Goal: Navigation & Orientation: Find specific page/section

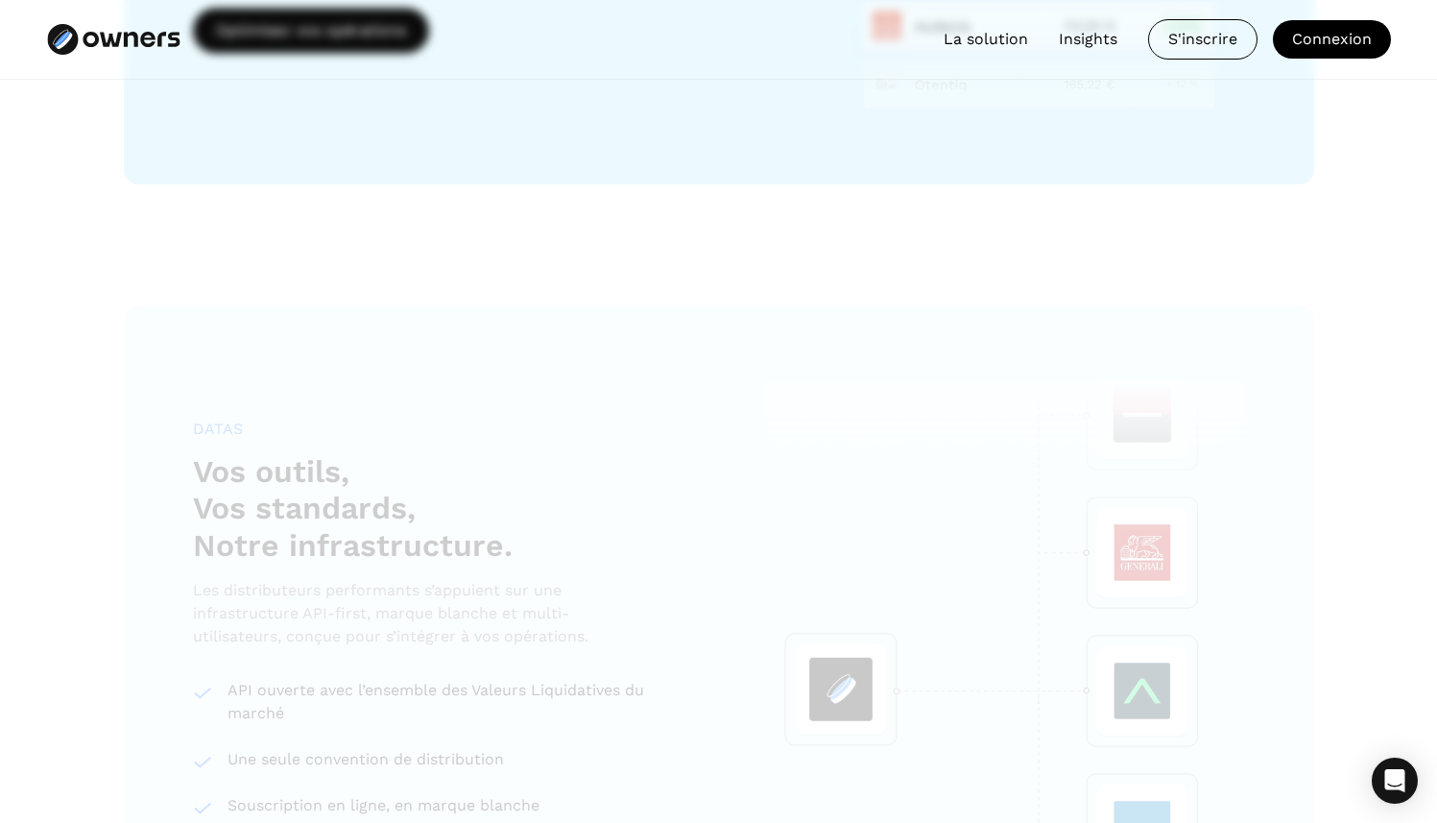
scroll to position [3424, 0]
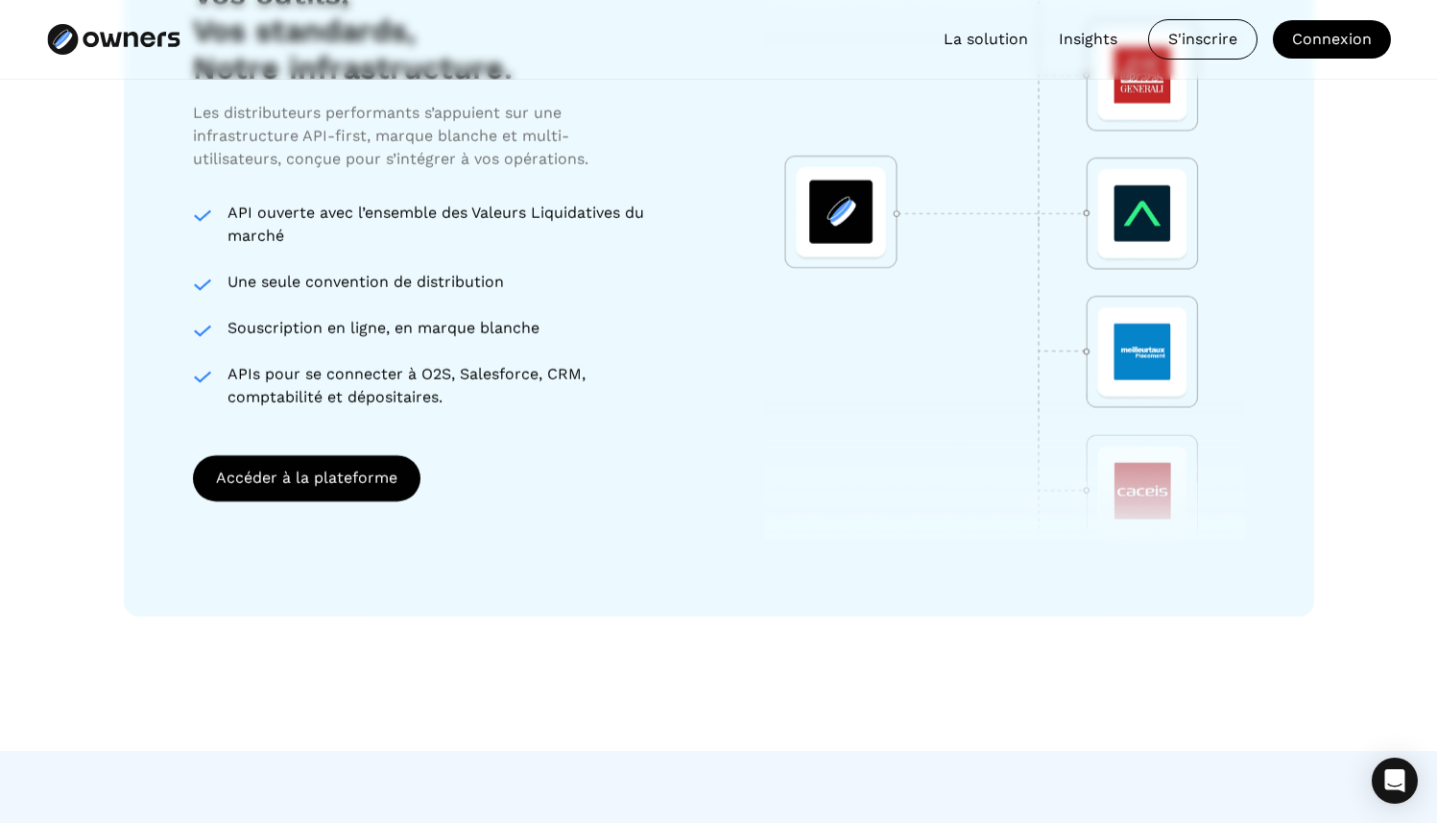
click at [1077, 38] on link "Insights" at bounding box center [1088, 39] width 59 height 23
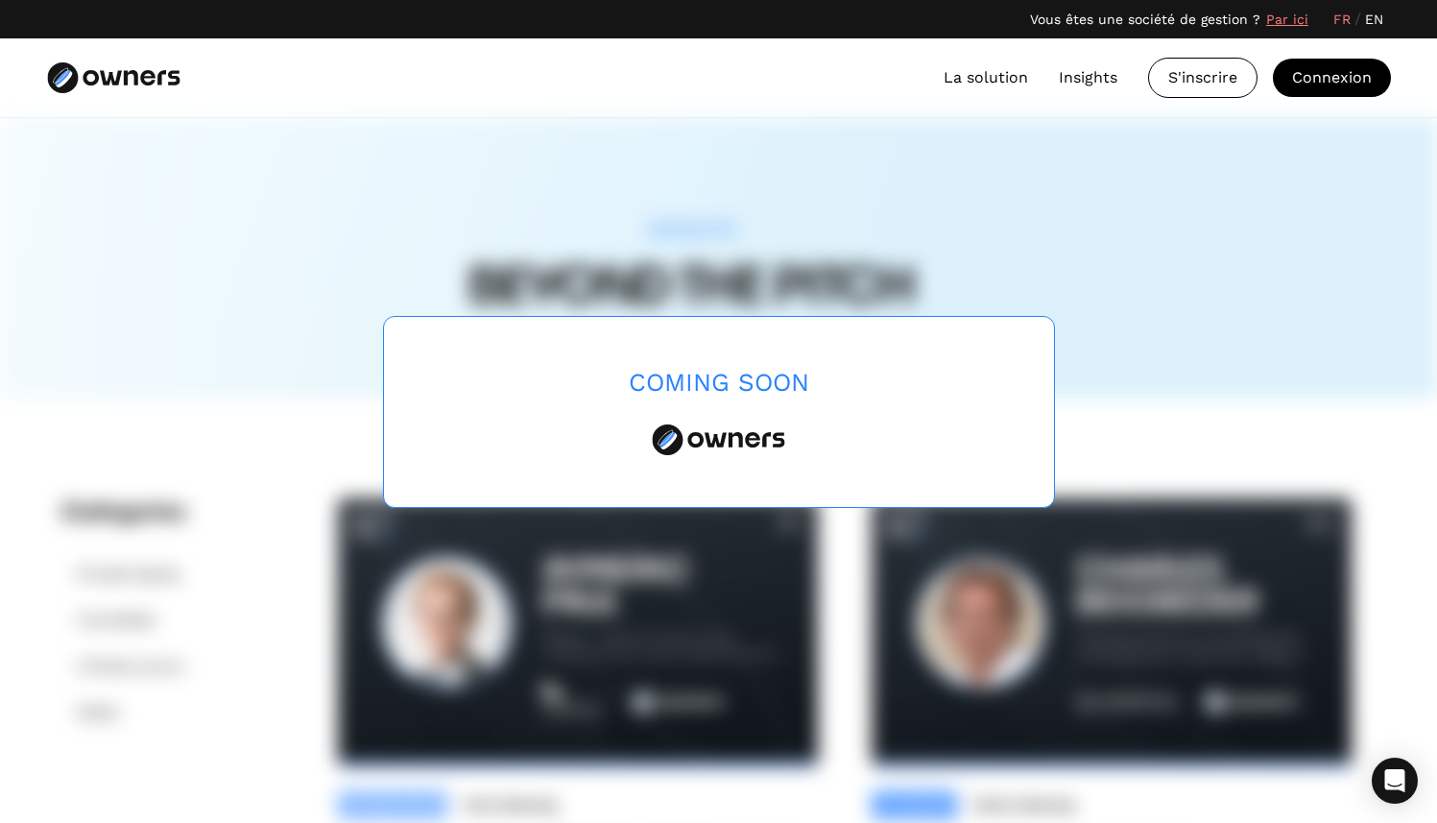
click at [820, 370] on div "Coming Soon" at bounding box center [719, 412] width 672 height 192
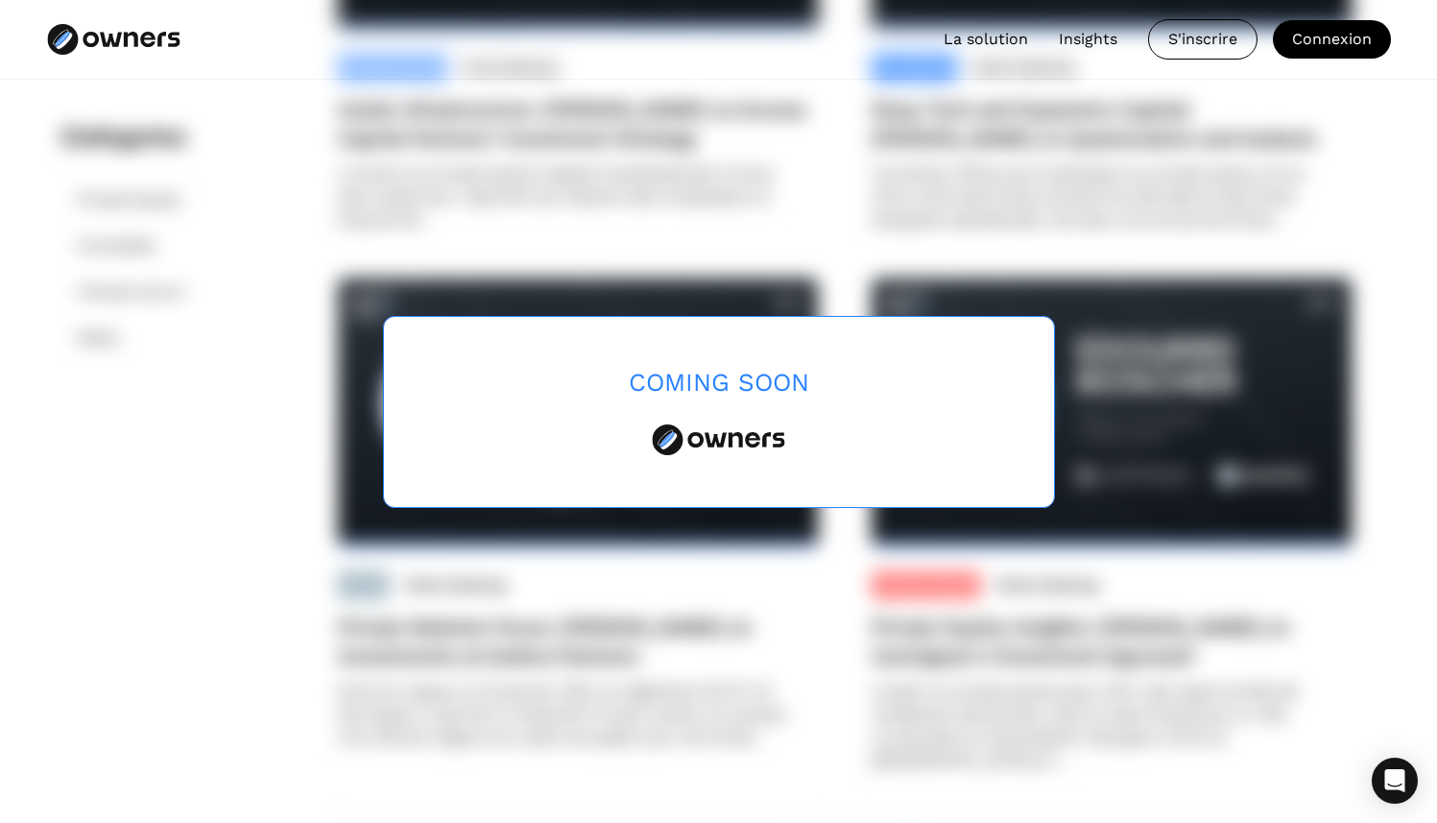
scroll to position [458, 0]
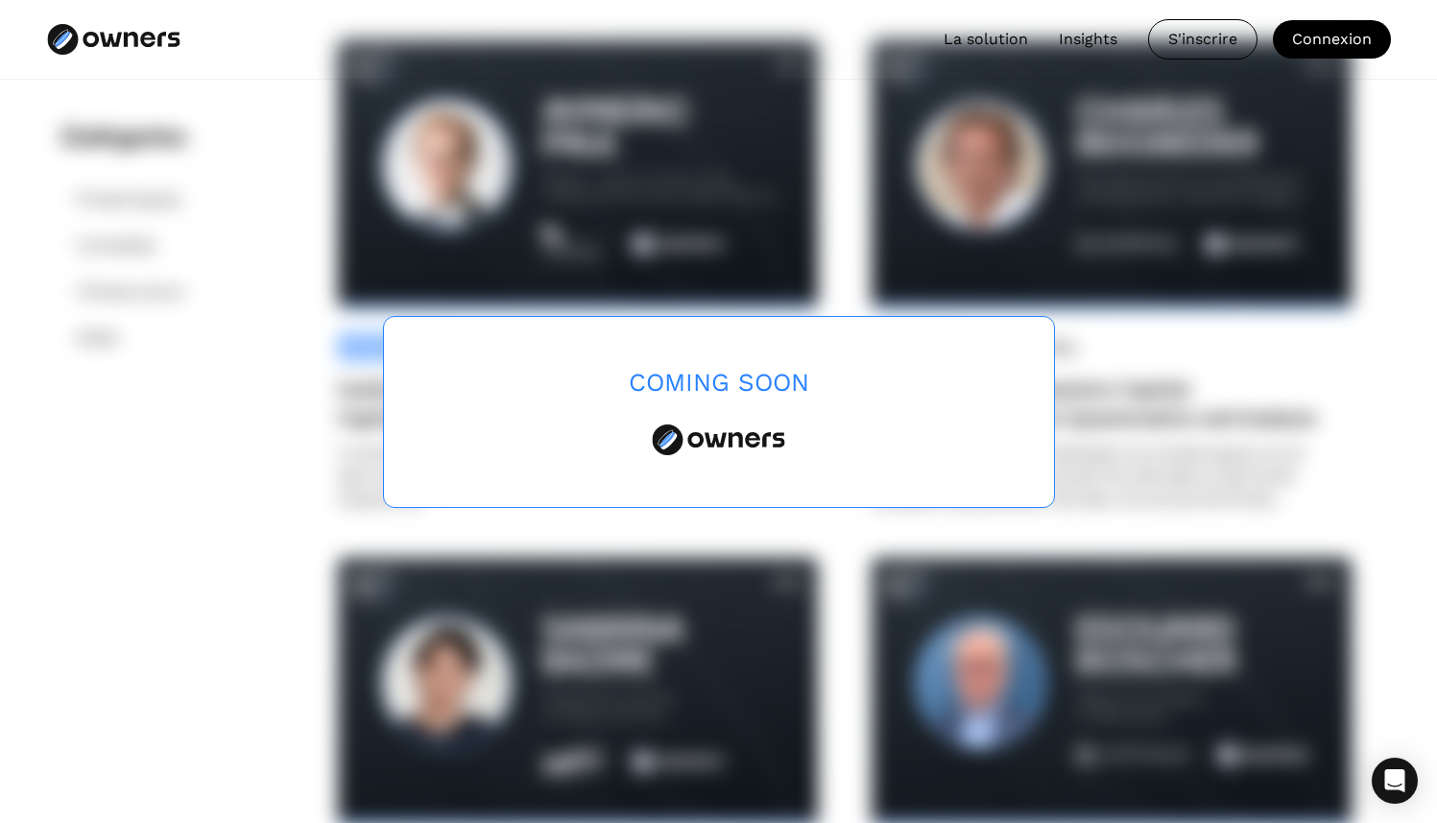
click at [691, 393] on div "Coming Soon" at bounding box center [719, 383] width 180 height 30
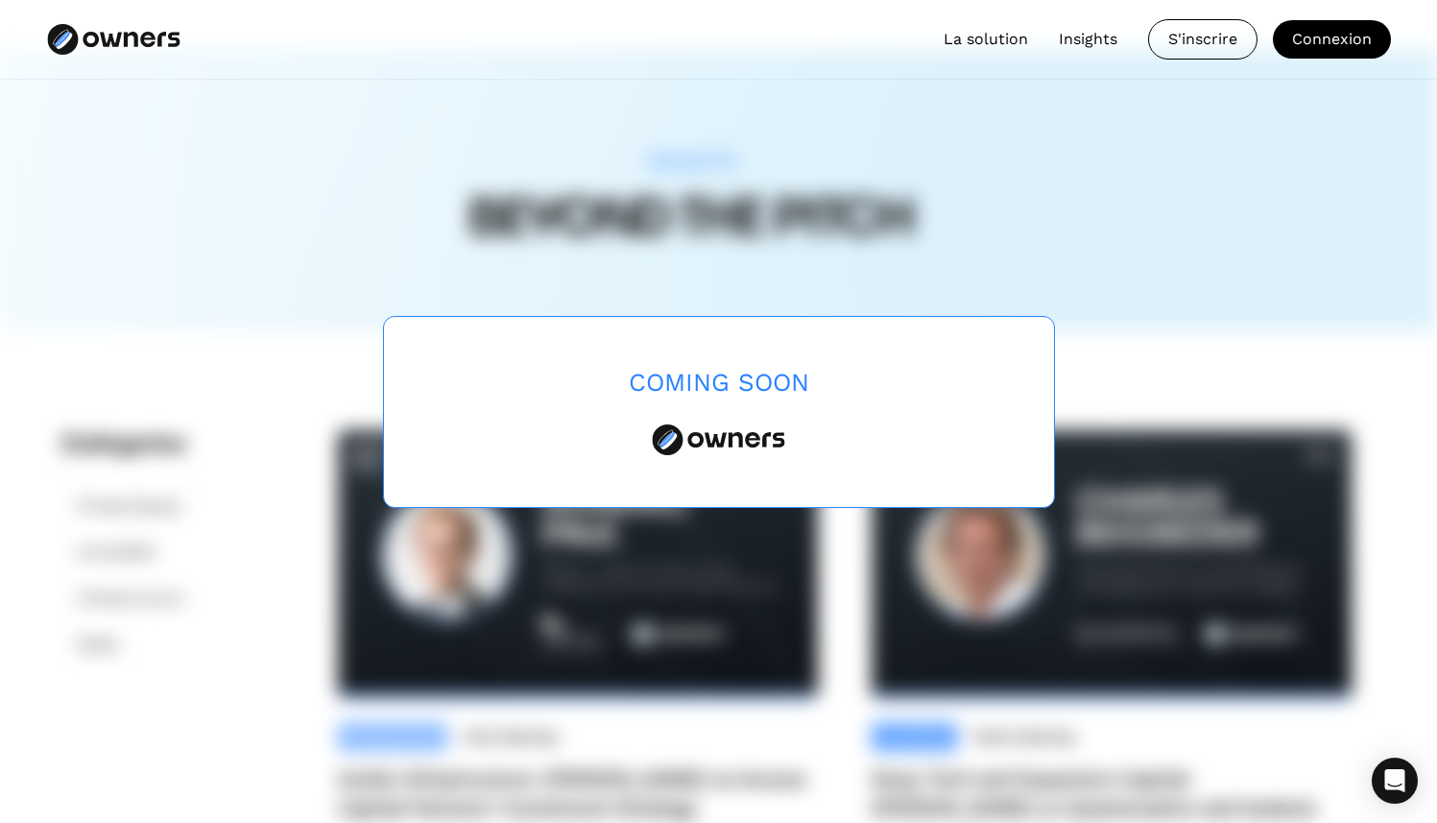
scroll to position [0, 0]
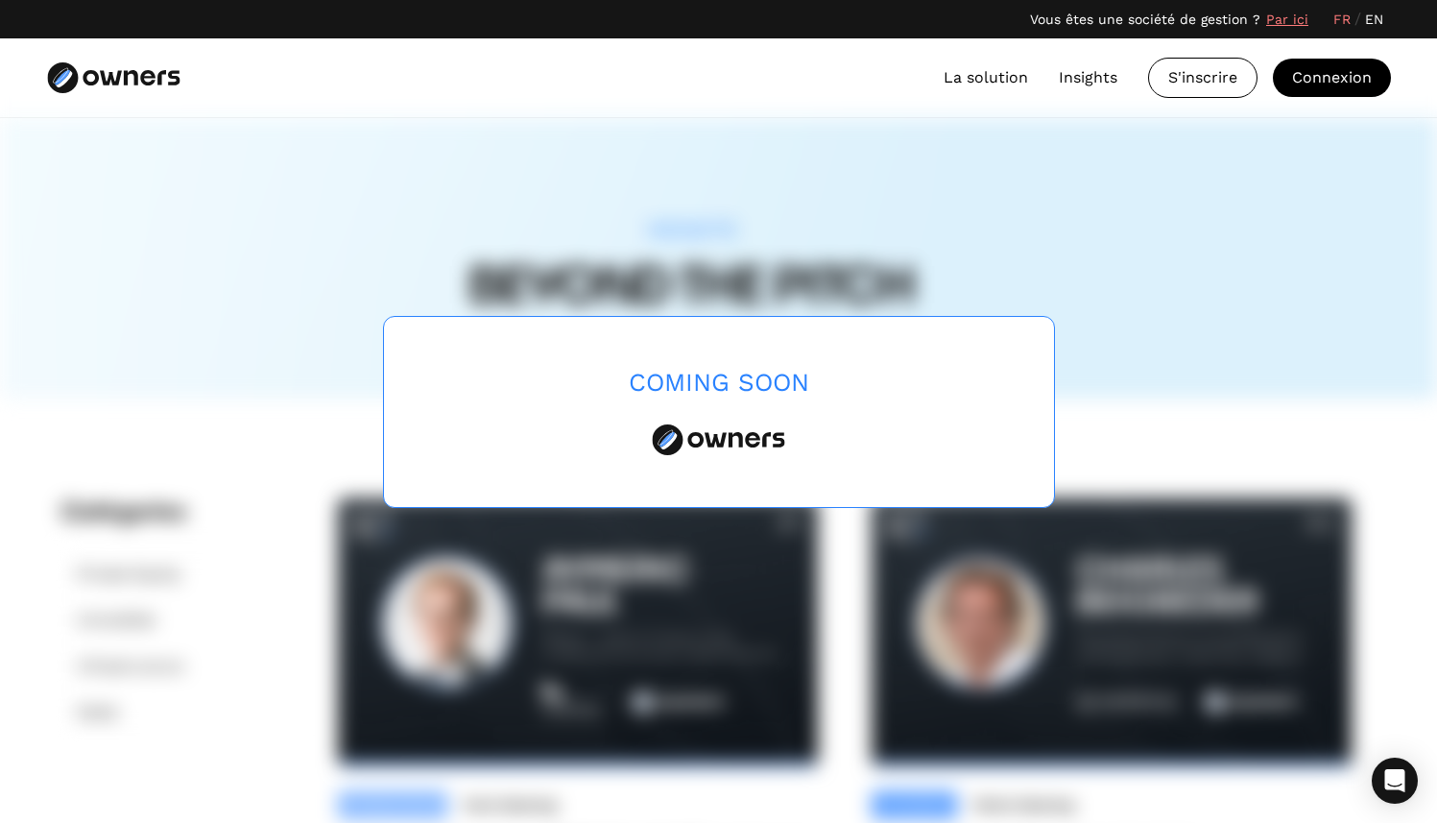
click at [1004, 79] on link "La solution" at bounding box center [985, 77] width 84 height 23
click at [993, 76] on link "La solution" at bounding box center [985, 77] width 84 height 23
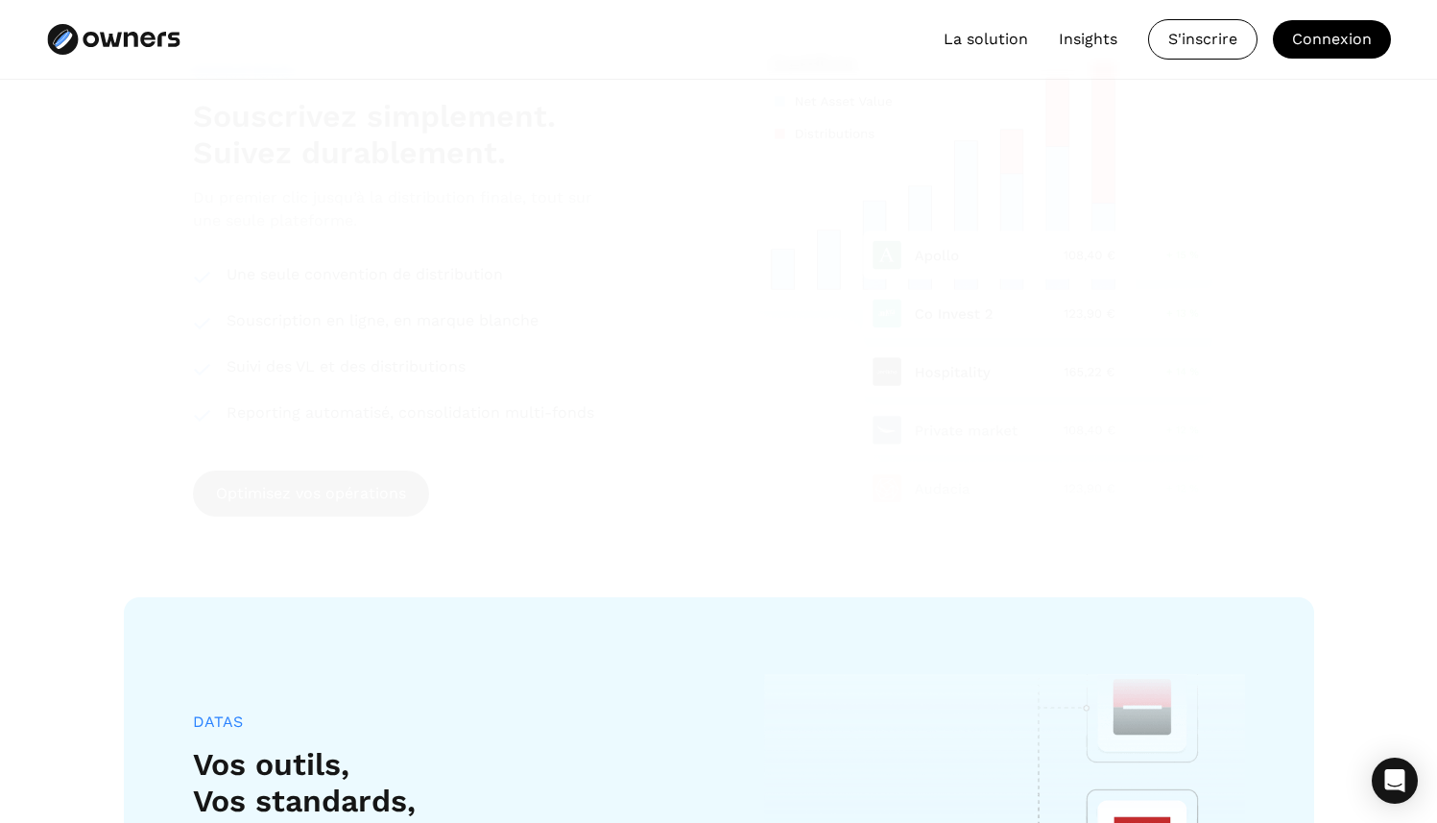
scroll to position [2183, 0]
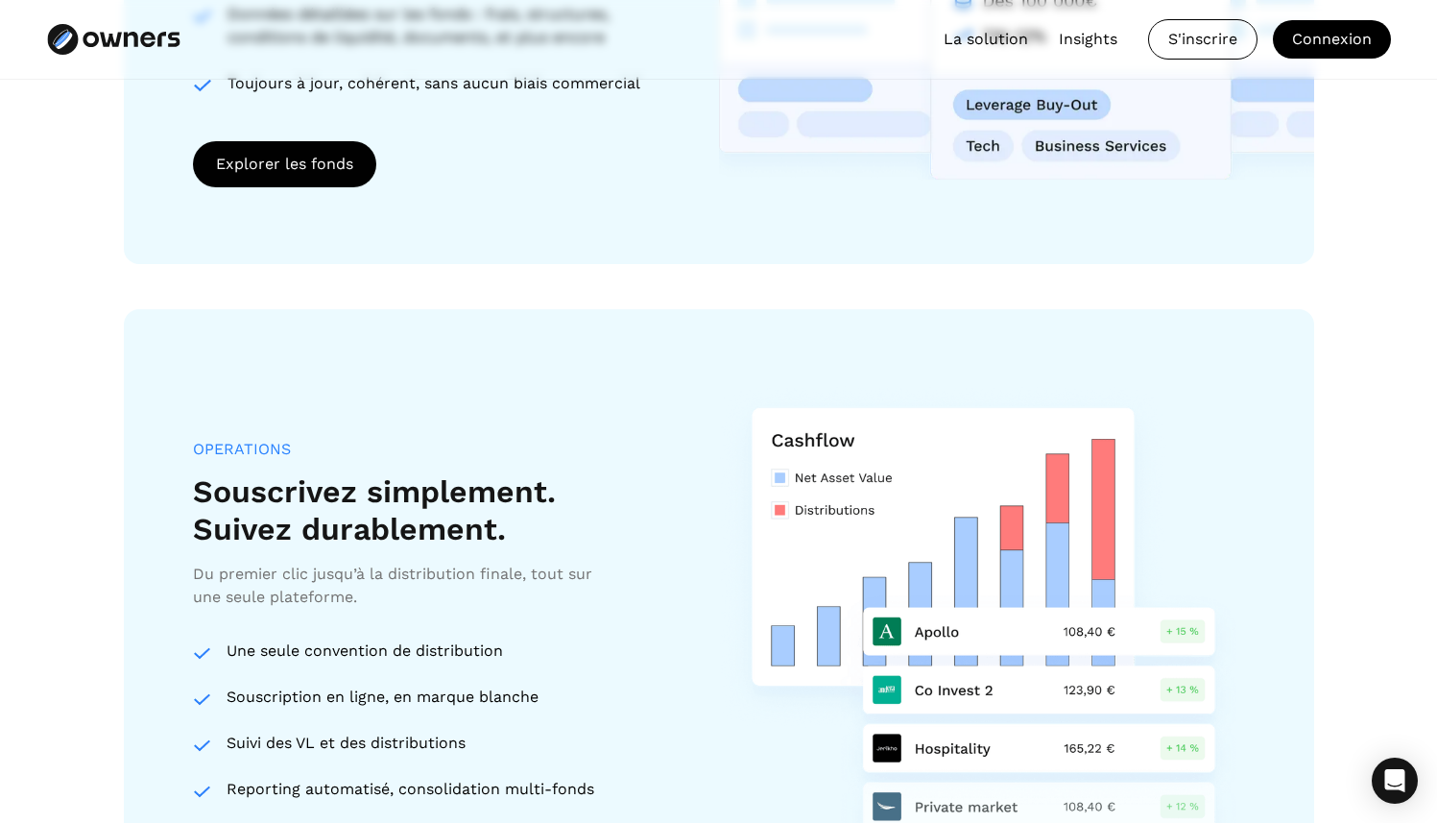
click at [985, 33] on link "La solution" at bounding box center [985, 39] width 84 height 23
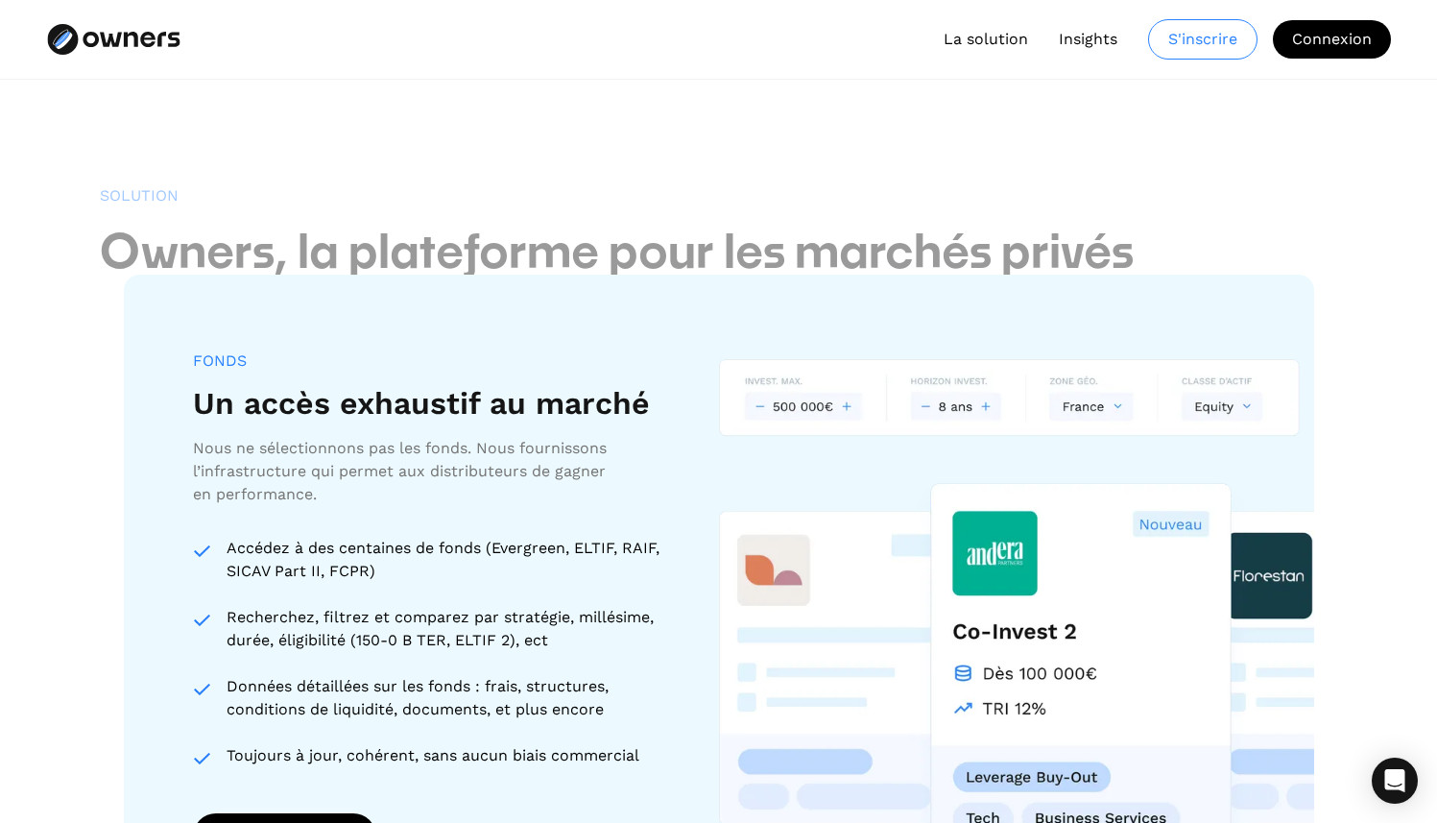
scroll to position [1507, 0]
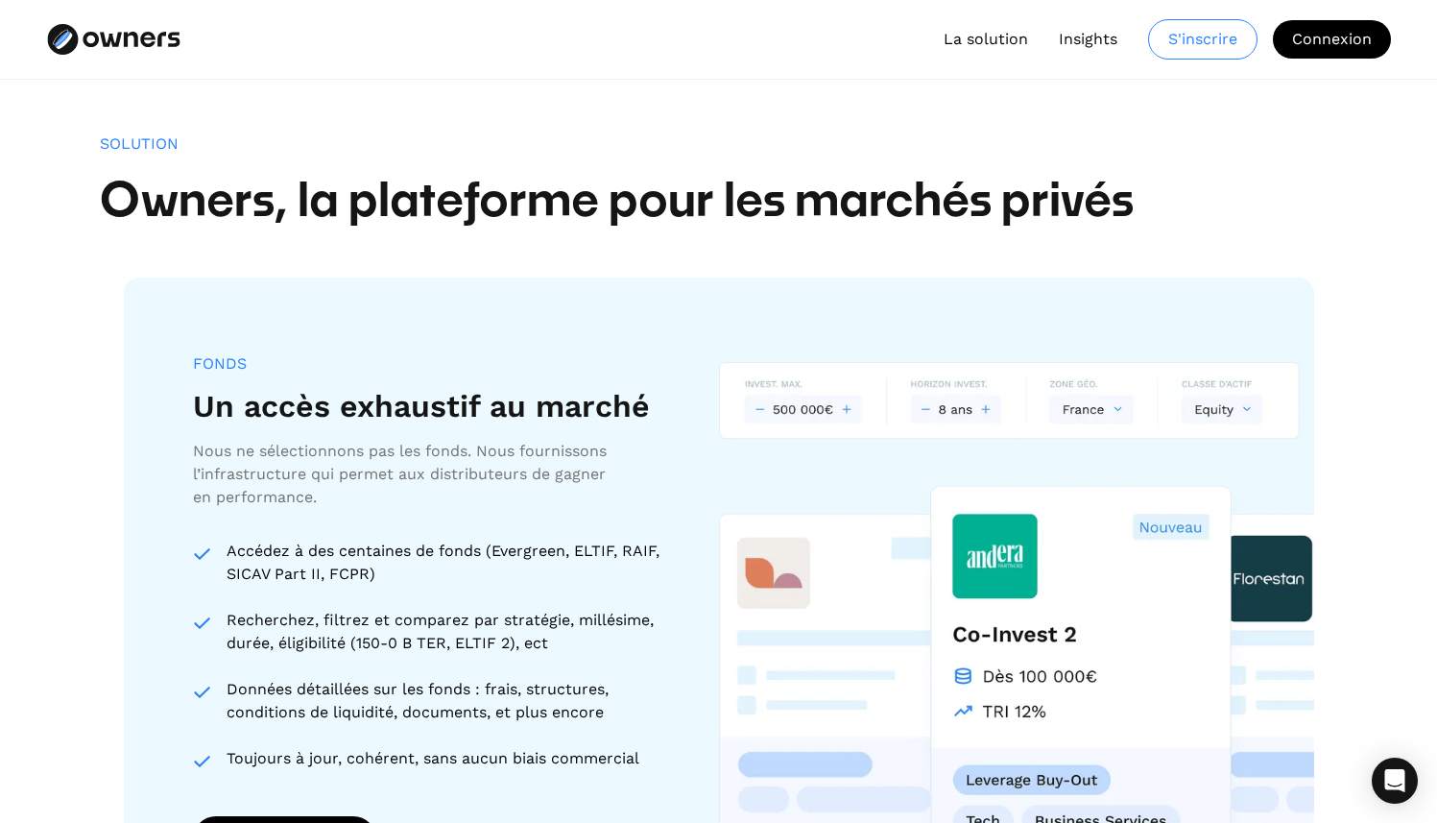
click at [1202, 36] on div "S'inscrire" at bounding box center [1202, 39] width 107 height 38
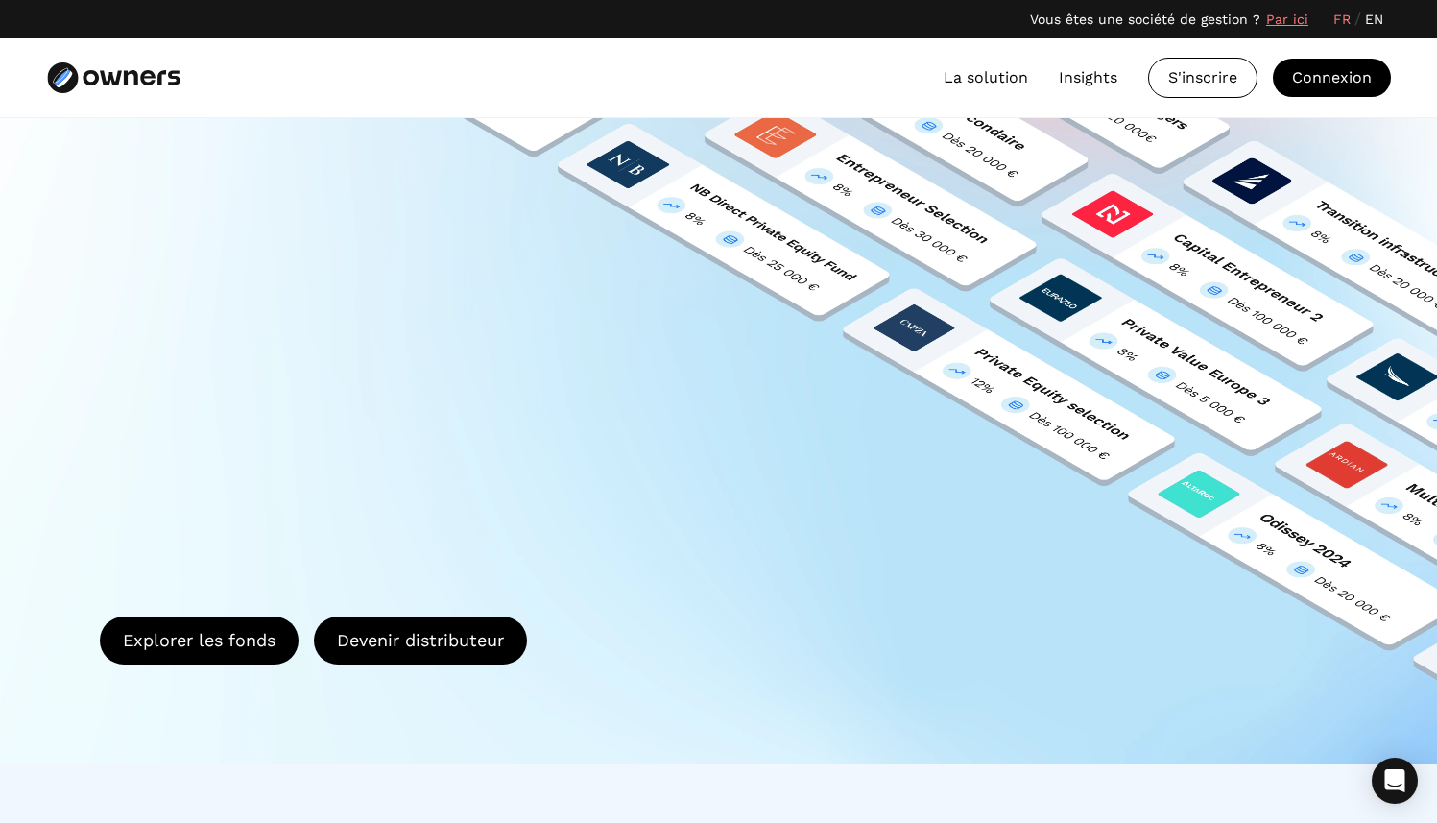
scroll to position [1507, 0]
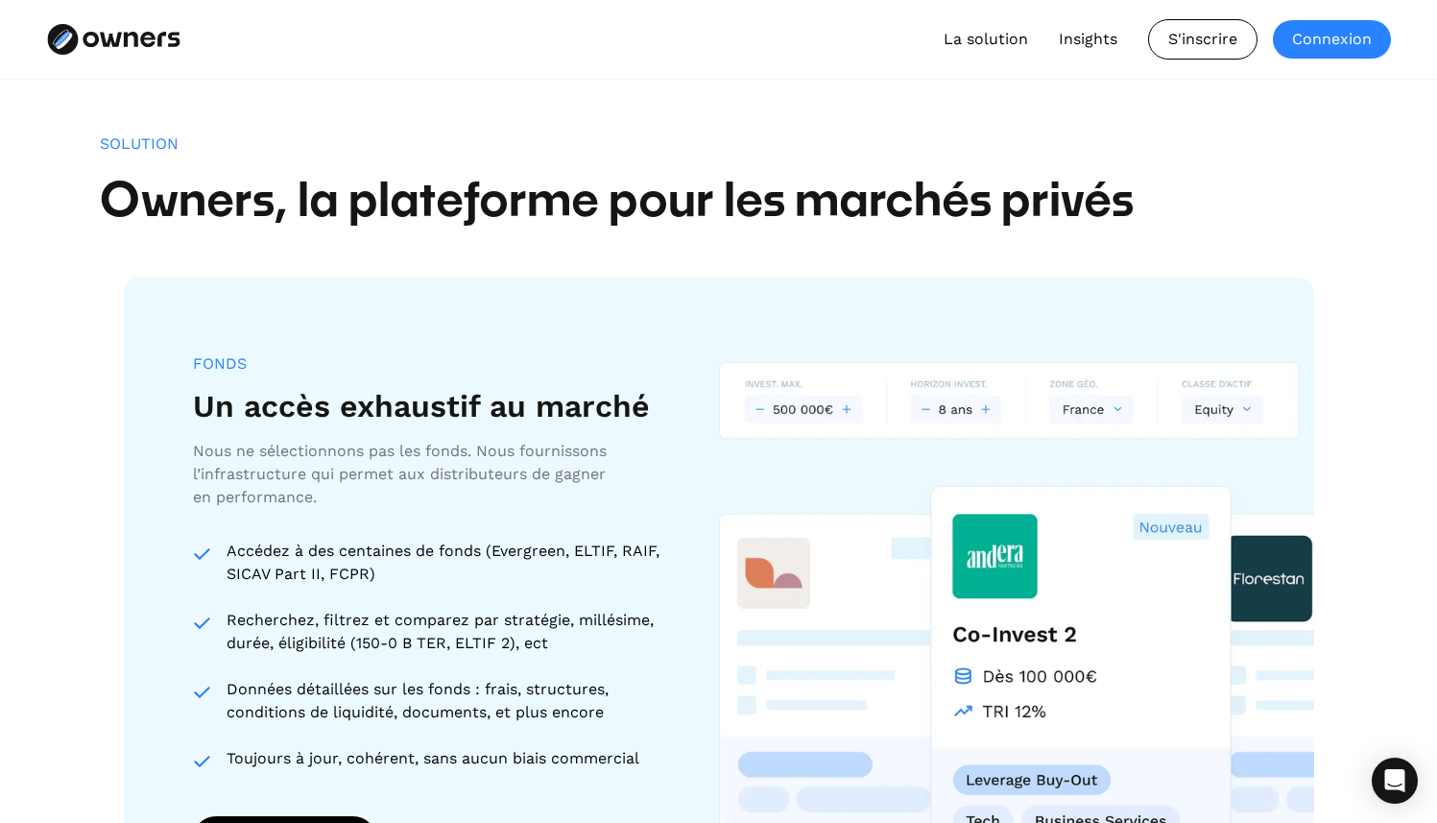
click at [1312, 33] on div "Connexion" at bounding box center [1332, 39] width 118 height 38
